Goal: Information Seeking & Learning: Find specific fact

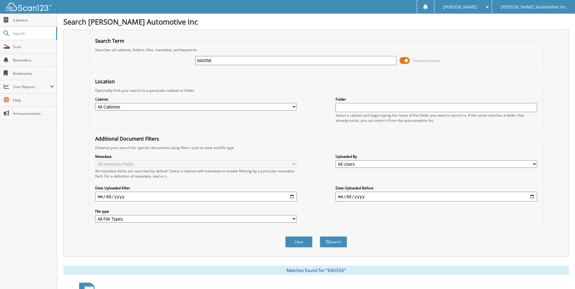
click at [291, 61] on input "840356" at bounding box center [296, 60] width 202 height 9
type input "422352"
click at [320, 236] on button "Search" at bounding box center [333, 241] width 27 height 11
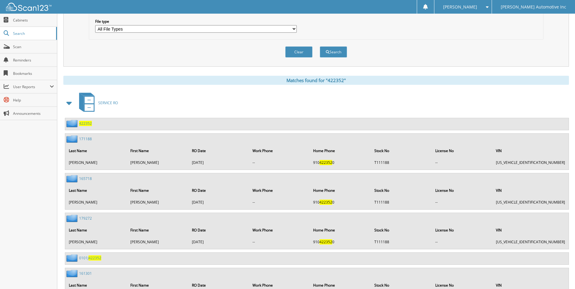
scroll to position [224, 0]
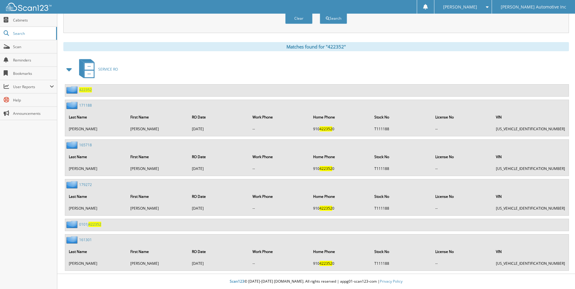
click at [93, 225] on span "422352" at bounding box center [95, 224] width 13 height 5
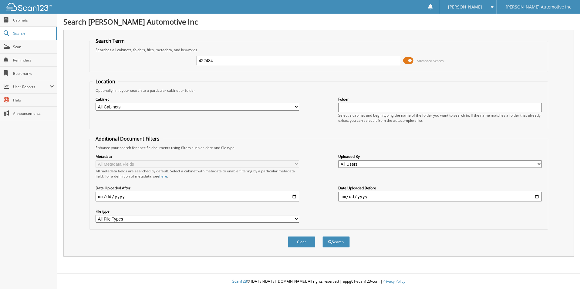
type input "422484"
click at [322, 236] on button "Search" at bounding box center [335, 241] width 27 height 11
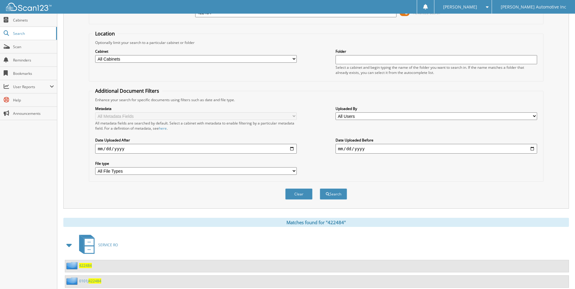
scroll to position [65, 0]
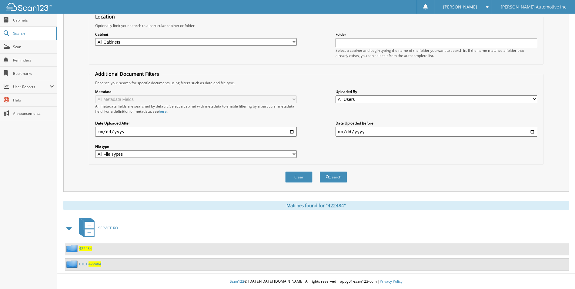
click at [91, 264] on span "422484" at bounding box center [95, 264] width 13 height 5
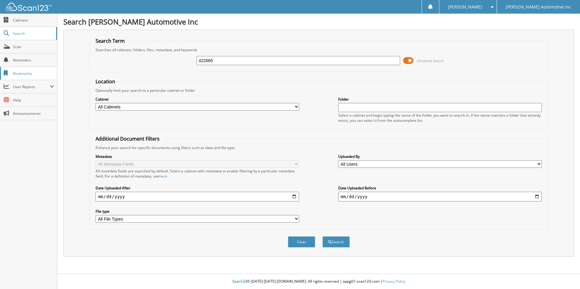
type input "422665"
click at [322, 236] on button "Search" at bounding box center [335, 241] width 27 height 11
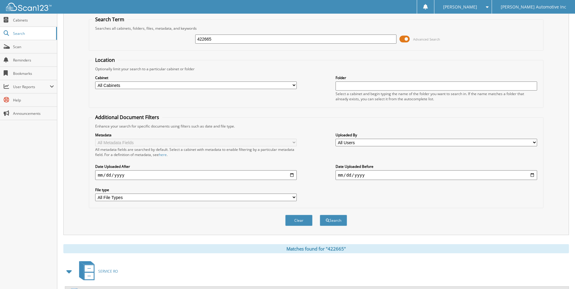
scroll to position [50, 0]
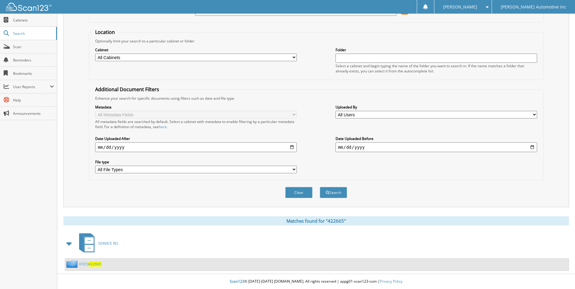
click at [95, 261] on div "0101J 422665" at bounding box center [83, 264] width 36 height 8
click at [99, 265] on span "422665" at bounding box center [95, 264] width 13 height 5
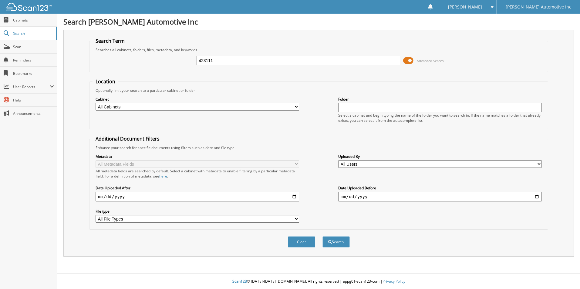
type input "423111"
click at [322, 236] on button "Search" at bounding box center [335, 241] width 27 height 11
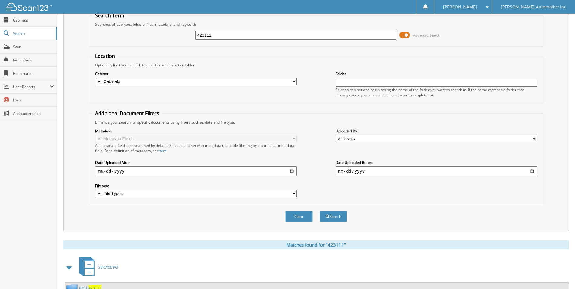
scroll to position [50, 0]
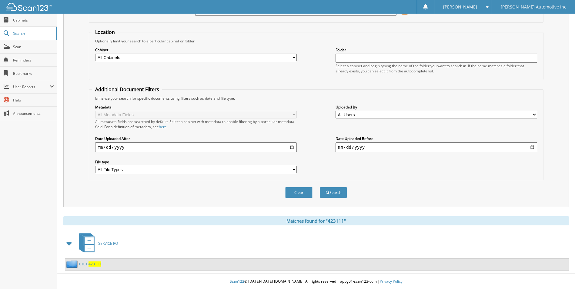
click at [99, 263] on span "423111" at bounding box center [95, 264] width 13 height 5
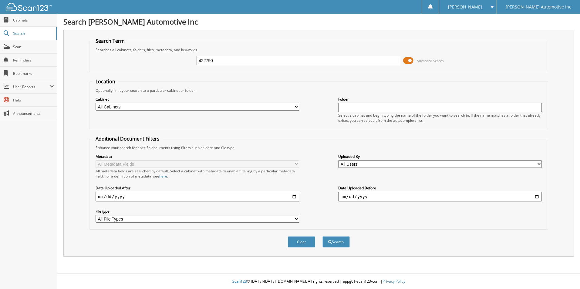
type input "422790"
click at [322, 236] on button "Search" at bounding box center [335, 241] width 27 height 11
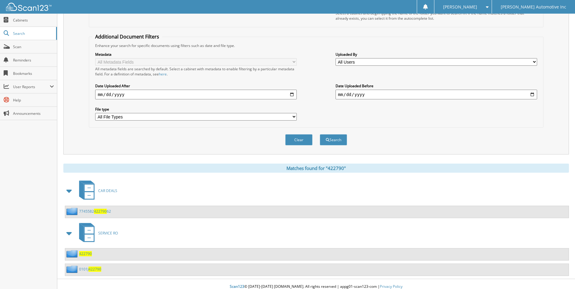
scroll to position [108, 0]
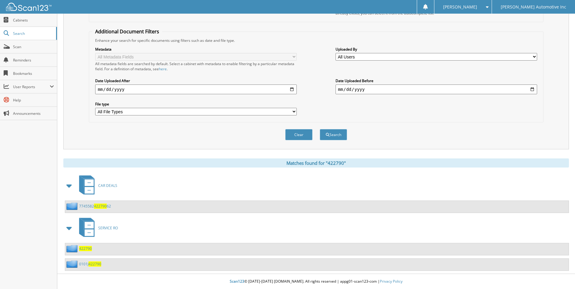
click at [89, 266] on span "422790" at bounding box center [95, 264] width 13 height 5
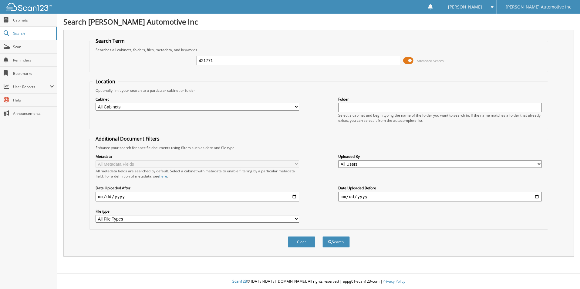
type input "421771"
click at [322, 236] on button "Search" at bounding box center [335, 241] width 27 height 11
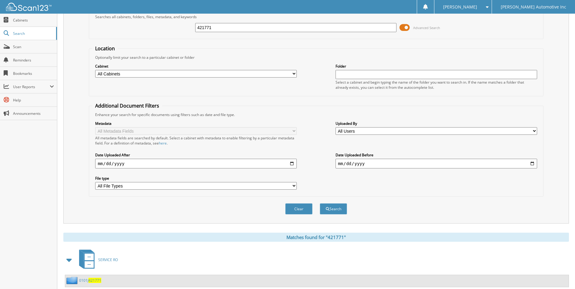
scroll to position [50, 0]
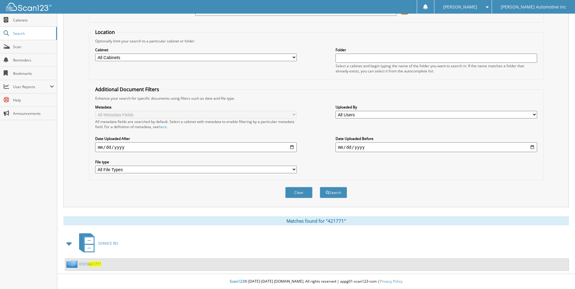
click at [98, 264] on span "421771" at bounding box center [95, 264] width 13 height 5
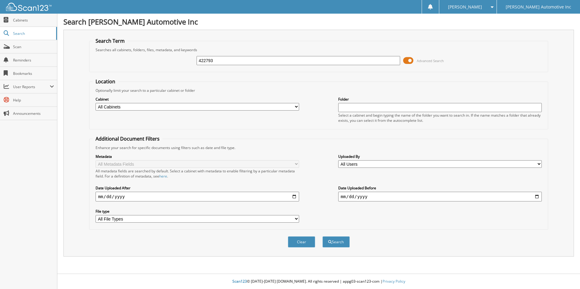
type input "422793"
click at [322, 236] on button "Search" at bounding box center [335, 241] width 27 height 11
